Goal: Task Accomplishment & Management: Use online tool/utility

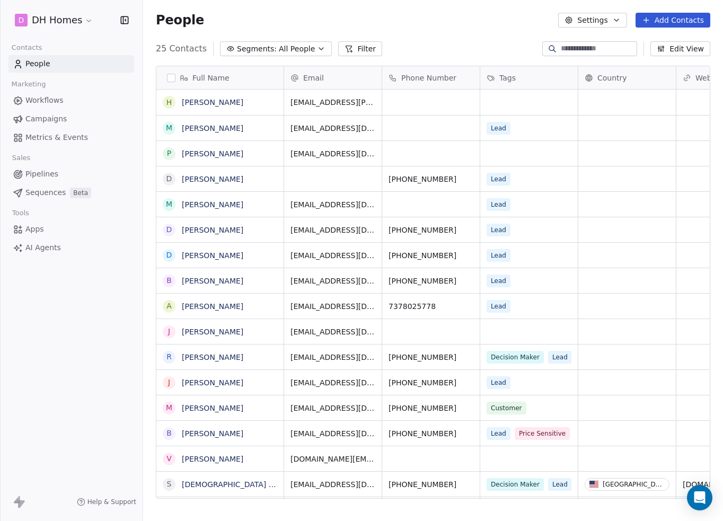
scroll to position [450, 571]
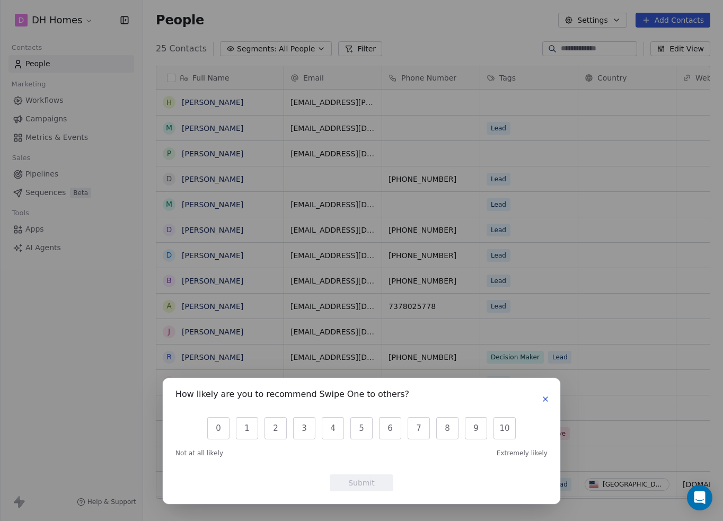
click at [549, 404] on button "button" at bounding box center [545, 399] width 13 height 13
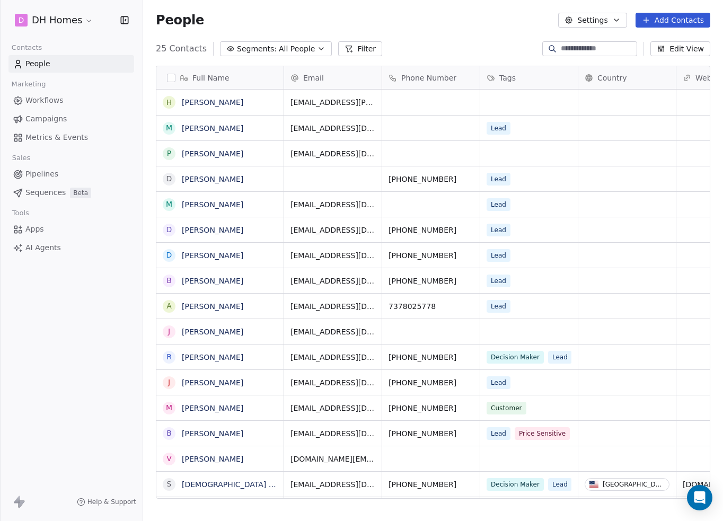
click at [37, 197] on span "Sequences" at bounding box center [45, 192] width 40 height 11
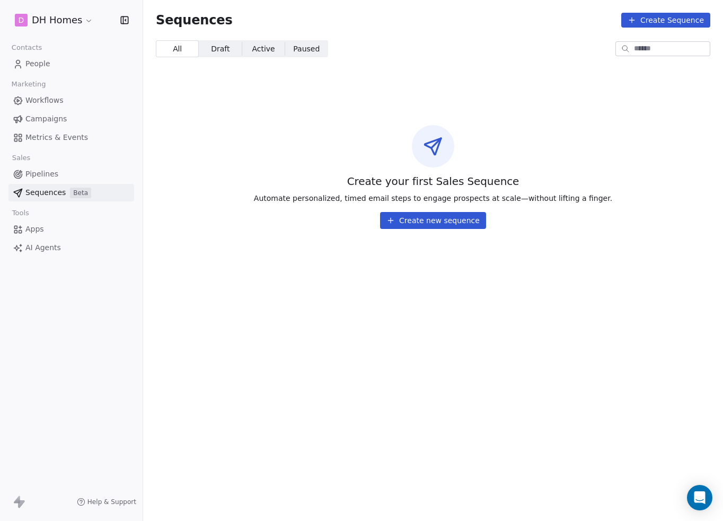
click at [62, 20] on html "D DH Homes Contacts People Marketing Workflows Campaigns Metrics & Events Sales…" at bounding box center [361, 260] width 723 height 521
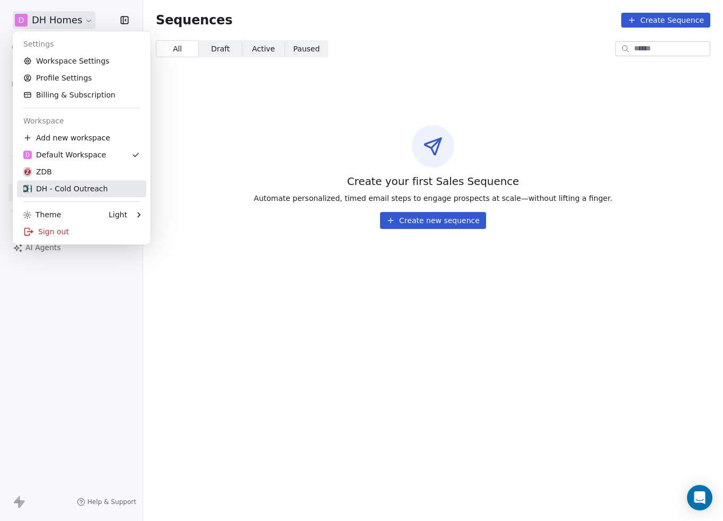
click at [85, 182] on link "DH - Cold Outreach" at bounding box center [81, 188] width 129 height 17
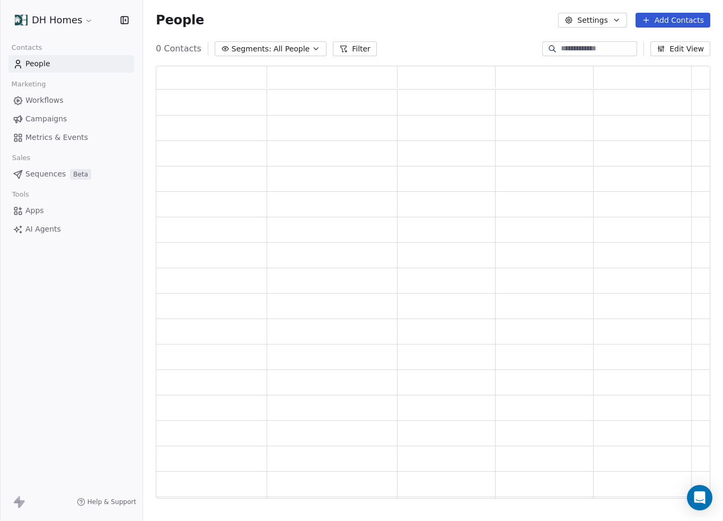
scroll to position [425, 546]
click at [59, 25] on html "DH Homes Contacts People Marketing Workflows Campaigns Metrics & Events Sales P…" at bounding box center [361, 260] width 723 height 521
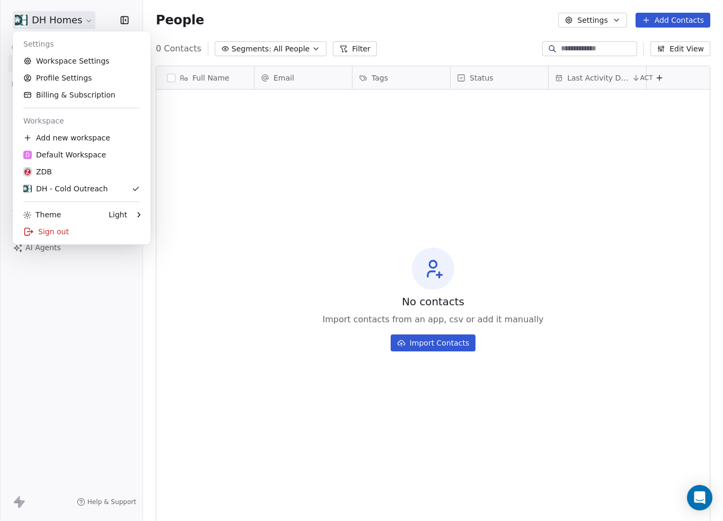
scroll to position [450, 571]
click at [81, 169] on div "ZDB" at bounding box center [81, 171] width 117 height 11
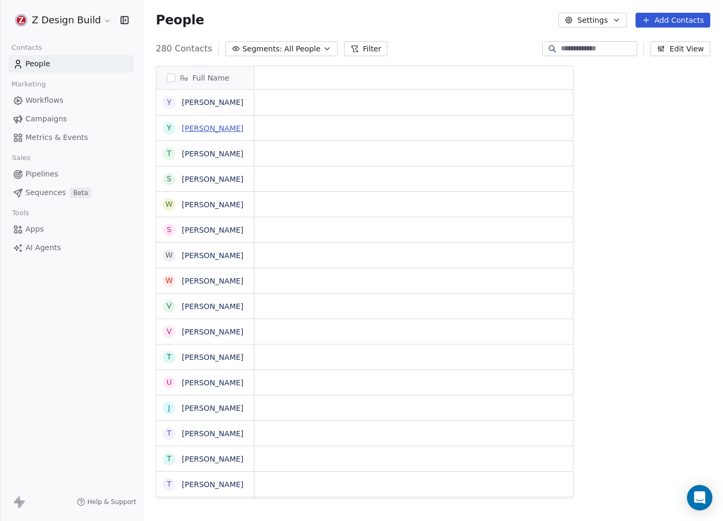
scroll to position [450, 571]
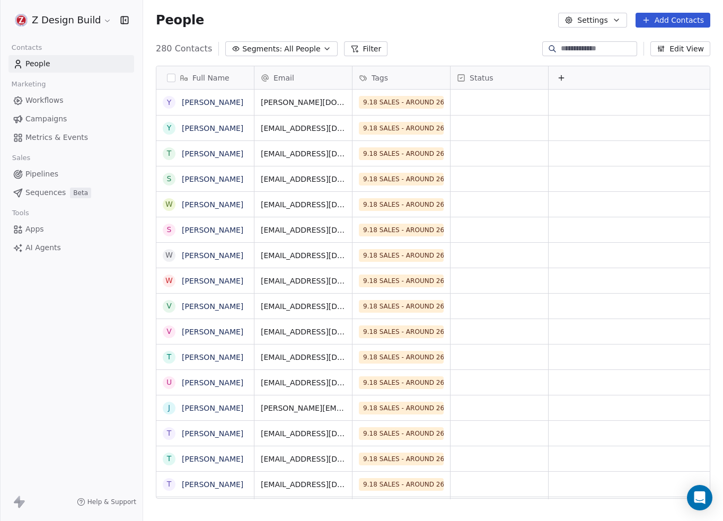
click at [43, 191] on span "Sequences" at bounding box center [45, 192] width 40 height 11
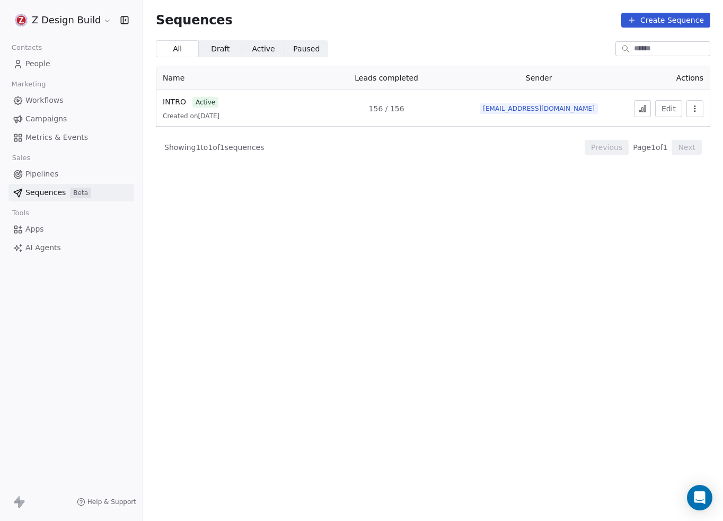
click at [697, 104] on icon "button" at bounding box center [695, 108] width 8 height 8
click at [643, 107] on html "Z Design Build Contacts People Marketing Workflows Campaigns Metrics & Events S…" at bounding box center [361, 260] width 723 height 521
click at [645, 107] on icon at bounding box center [642, 108] width 8 height 8
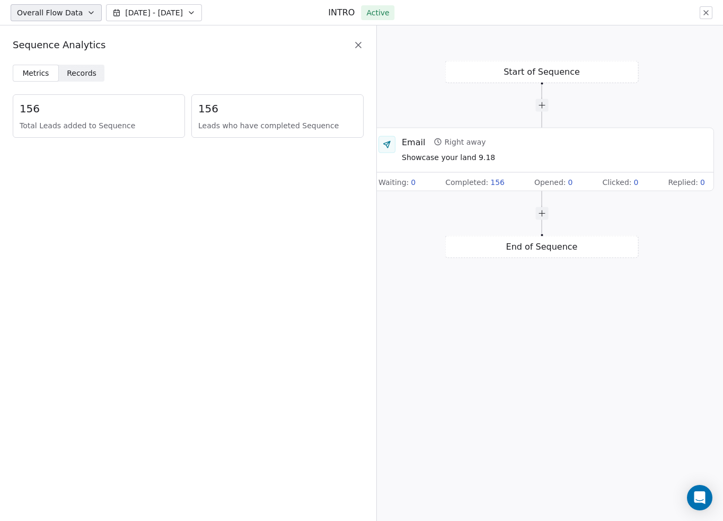
drag, startPoint x: 672, startPoint y: 258, endPoint x: 475, endPoint y: 224, distance: 199.5
click at [475, 224] on div "Start of Sequence Email Right away Showcase your land 9.18 Waiting : 0 Complete…" at bounding box center [550, 273] width 346 height 496
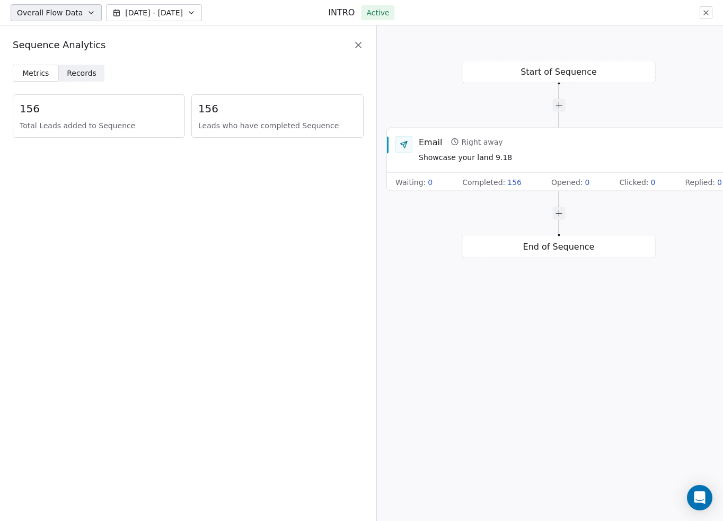
drag, startPoint x: 475, startPoint y: 224, endPoint x: 492, endPoint y: 227, distance: 17.2
click at [492, 227] on div "Start of Sequence Email Right away Showcase your land 9.18 Waiting : 0 Complete…" at bounding box center [550, 273] width 346 height 496
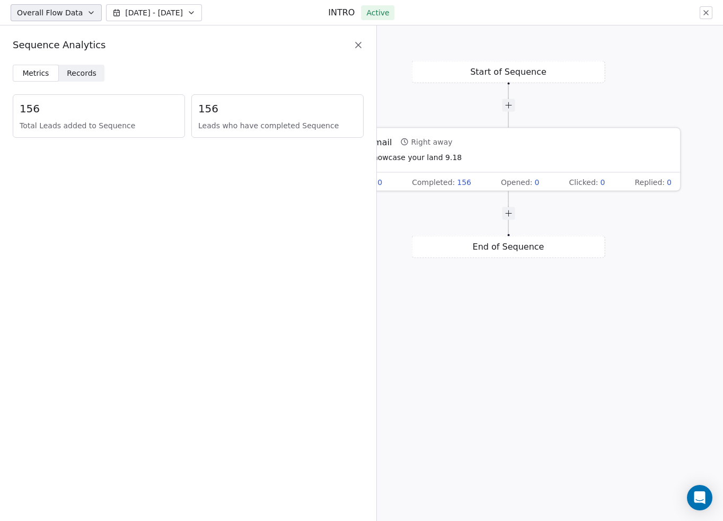
drag, startPoint x: 462, startPoint y: 164, endPoint x: 412, endPoint y: 165, distance: 50.4
click at [412, 165] on div "Email Right away Showcase your land 9.18" at bounding box center [509, 149] width 344 height 45
click at [60, 6] on button "Overall Flow Data" at bounding box center [56, 12] width 91 height 17
